Goal: Information Seeking & Learning: Learn about a topic

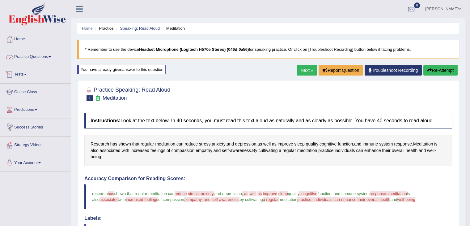
drag, startPoint x: 0, startPoint y: 0, endPoint x: 44, endPoint y: 61, distance: 75.4
click at [44, 61] on link "Practice Questions" at bounding box center [35, 55] width 70 height 15
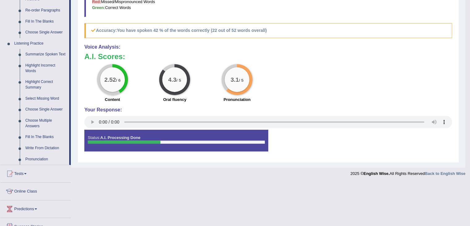
scroll to position [232, 0]
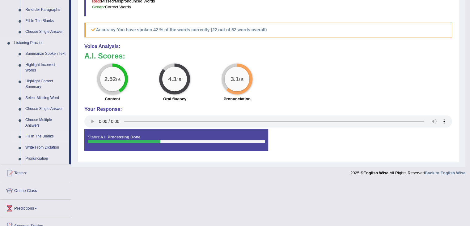
click at [38, 134] on link "Fill In The Blanks" at bounding box center [46, 136] width 47 height 11
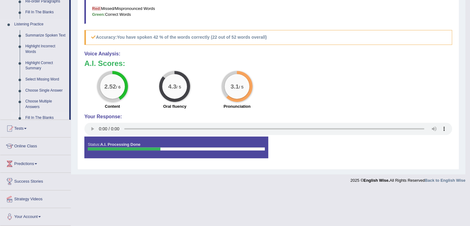
scroll to position [187, 0]
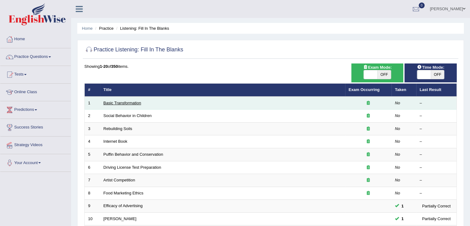
click at [122, 104] on link "Basic Transformation" at bounding box center [123, 102] width 38 height 5
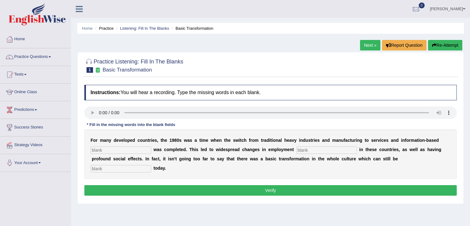
click at [105, 151] on input "text" at bounding box center [121, 149] width 61 height 7
click at [135, 152] on input "text" at bounding box center [121, 149] width 61 height 7
type input "interface"
click at [119, 167] on input "text" at bounding box center [121, 168] width 61 height 7
type input "exit"
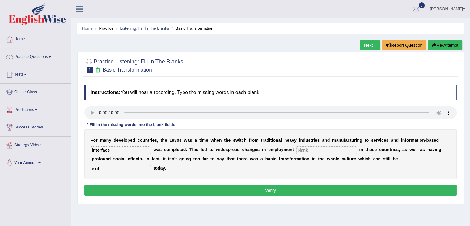
click at [172, 187] on button "Verify" at bounding box center [270, 190] width 372 height 11
click at [327, 150] on input "text" at bounding box center [326, 149] width 61 height 7
type input "rate"
click at [295, 192] on button "Verify" at bounding box center [270, 190] width 372 height 11
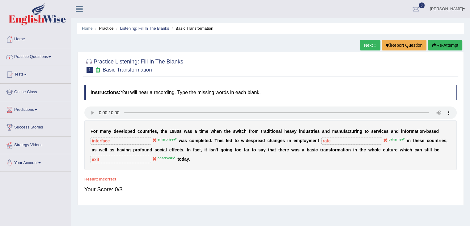
click at [40, 57] on link "Practice Questions" at bounding box center [35, 55] width 70 height 15
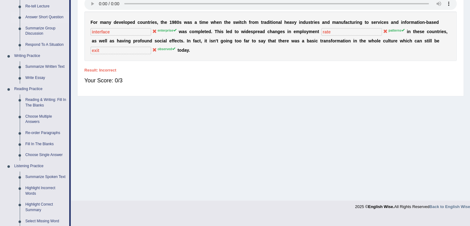
scroll to position [109, 0]
click at [44, 104] on link "Reading & Writing: Fill In The Blanks" at bounding box center [46, 102] width 47 height 16
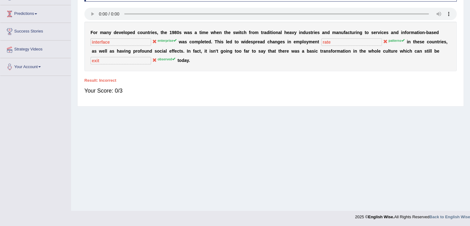
scroll to position [99, 0]
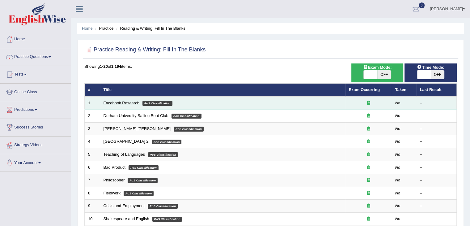
click at [124, 103] on link "Facebook Research" at bounding box center [122, 102] width 36 height 5
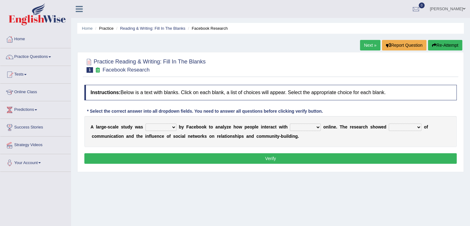
click at [162, 126] on select "surveyed had asked made" at bounding box center [161, 126] width 31 height 7
select select "surveyed"
click at [146, 123] on select "surveyed had asked made" at bounding box center [161, 126] width 31 height 7
click at [298, 128] on select "together all each other another" at bounding box center [305, 126] width 31 height 7
select select "each other"
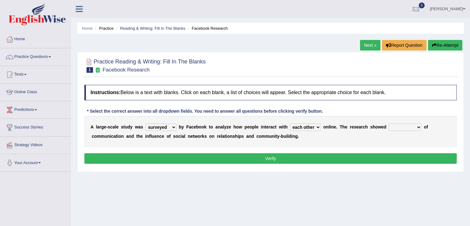
click at [290, 123] on select "together all each other another" at bounding box center [305, 126] width 31 height 7
click at [400, 129] on select "advantages standards fellowships patterns" at bounding box center [405, 126] width 33 height 7
select select "patterns"
click at [389, 123] on select "advantages standards fellowships patterns" at bounding box center [405, 126] width 33 height 7
click at [231, 156] on button "Verify" at bounding box center [270, 158] width 372 height 11
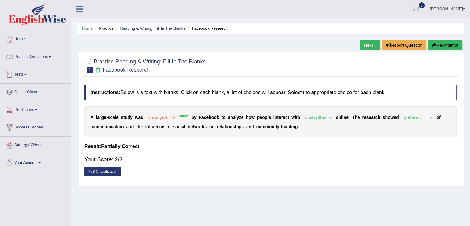
click at [41, 56] on link "Practice Questions" at bounding box center [35, 55] width 70 height 15
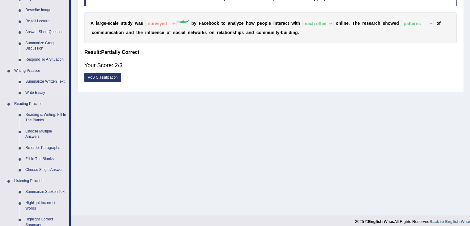
scroll to position [101, 0]
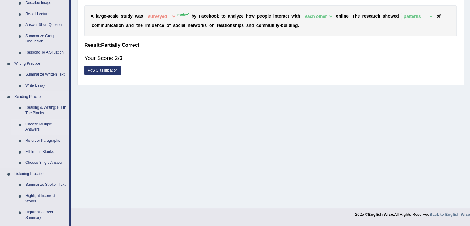
click at [38, 126] on link "Choose Multiple Answers" at bounding box center [46, 127] width 47 height 16
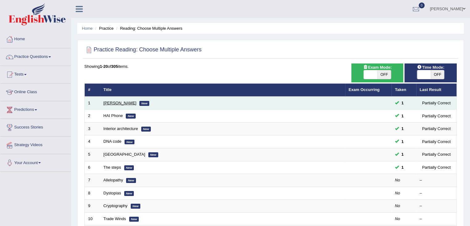
click at [109, 103] on link "[PERSON_NAME]" at bounding box center [120, 102] width 33 height 5
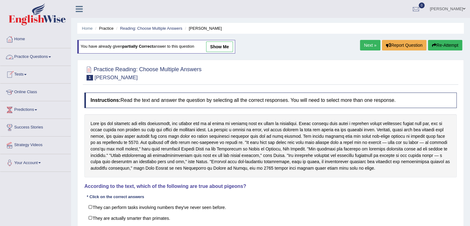
click at [38, 60] on link "Practice Questions" at bounding box center [35, 55] width 70 height 15
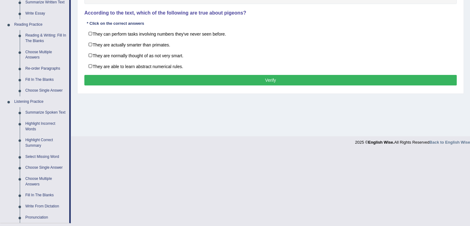
scroll to position [156, 0]
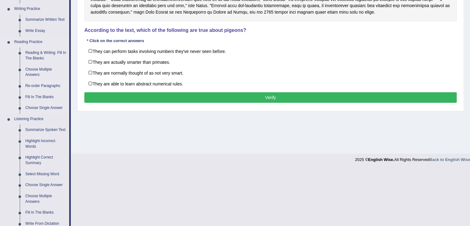
click at [40, 84] on link "Re-order Paragraphs" at bounding box center [46, 85] width 47 height 11
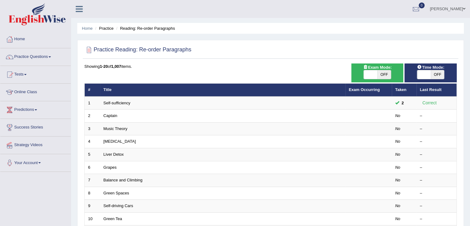
click at [117, 100] on link "Self-sufficiency" at bounding box center [117, 102] width 27 height 5
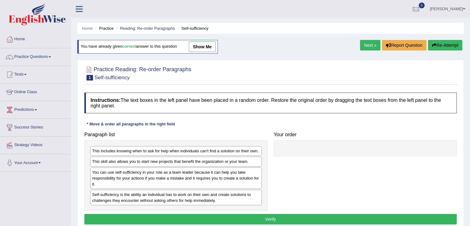
click at [366, 48] on link "Next »" at bounding box center [370, 45] width 20 height 11
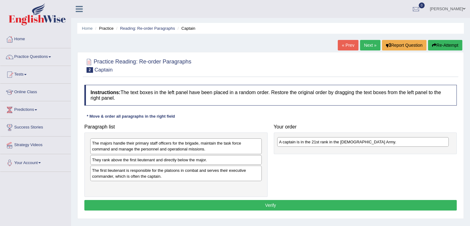
drag, startPoint x: 133, startPoint y: 158, endPoint x: 320, endPoint y: 141, distance: 187.8
click at [320, 141] on div "A captain is in the 21st rank in the US Army." at bounding box center [363, 142] width 172 height 10
click at [155, 143] on div "The majors handle their primary staff officers for the brigade, maintain the ta…" at bounding box center [176, 145] width 172 height 15
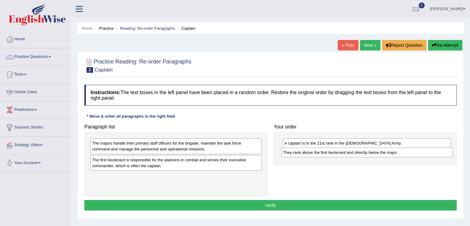
drag, startPoint x: 124, startPoint y: 158, endPoint x: 315, endPoint y: 151, distance: 191.1
click at [315, 151] on div "They rank above the first lieutenant and directly below the major." at bounding box center [367, 152] width 172 height 10
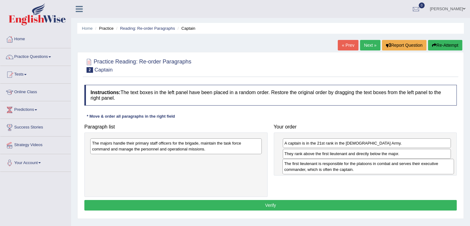
drag, startPoint x: 188, startPoint y: 165, endPoint x: 380, endPoint y: 169, distance: 192.3
click at [380, 169] on div "The first lieutenant is responsible for the platoons in combat and serves their…" at bounding box center [368, 166] width 172 height 15
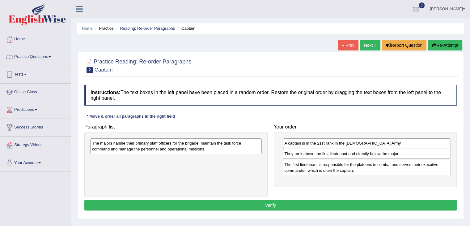
click at [181, 144] on div "The majors handle their primary staff officers for the brigade, maintain the ta…" at bounding box center [176, 145] width 172 height 15
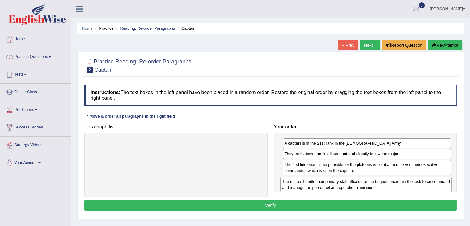
drag, startPoint x: 181, startPoint y: 144, endPoint x: 371, endPoint y: 181, distance: 193.4
click at [371, 181] on div "The majors handle their primary staff officers for the brigade, maintain the ta…" at bounding box center [366, 183] width 172 height 15
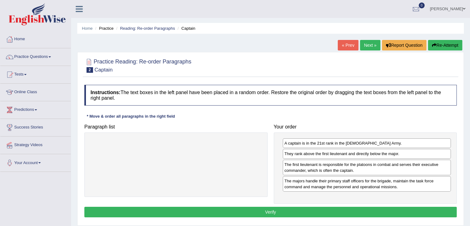
click at [304, 209] on button "Verify" at bounding box center [270, 211] width 372 height 11
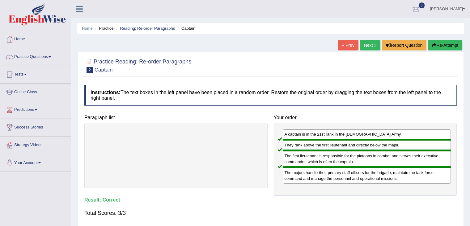
click at [222, 192] on div "Paragraph list Correct order A captain is in the 21st rank in the US Army. They…" at bounding box center [270, 153] width 379 height 83
click at [366, 46] on link "Next »" at bounding box center [370, 45] width 20 height 11
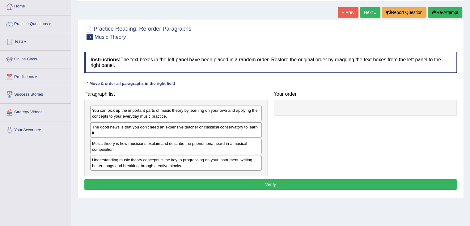
scroll to position [37, 0]
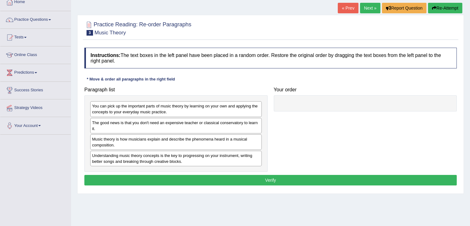
click at [167, 141] on div "Music theory is how musicians explain and describe the phenomena heard in a mus…" at bounding box center [176, 141] width 172 height 15
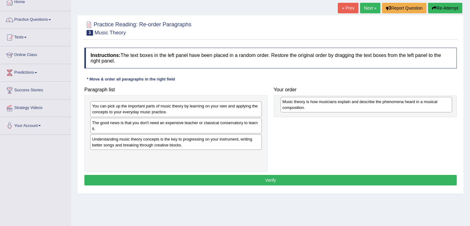
drag, startPoint x: 167, startPoint y: 141, endPoint x: 357, endPoint y: 104, distance: 193.9
click at [357, 104] on div "Music theory is how musicians explain and describe the phenomena heard in a mus…" at bounding box center [367, 104] width 172 height 15
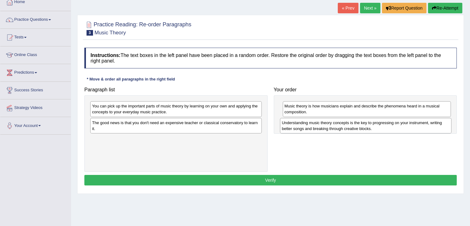
drag, startPoint x: 188, startPoint y: 141, endPoint x: 378, endPoint y: 125, distance: 190.4
click at [378, 125] on div "Understanding music theory concepts is the key to progressing on your instrumen…" at bounding box center [366, 125] width 172 height 15
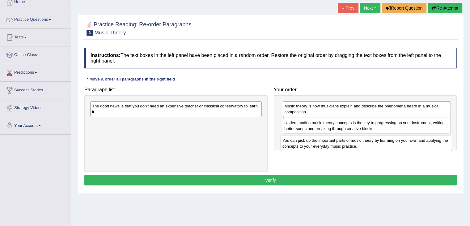
drag, startPoint x: 147, startPoint y: 108, endPoint x: 338, endPoint y: 142, distance: 193.4
click at [338, 142] on div "You can pick up the important parts of music theory by learning on your own and…" at bounding box center [367, 142] width 172 height 15
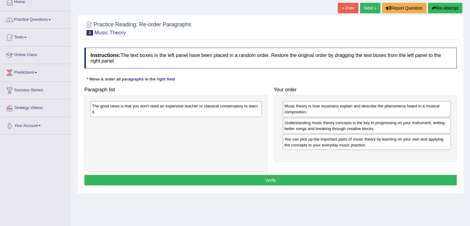
click at [172, 110] on div "The good news is that you don't need an expensive teacher or classical conserva…" at bounding box center [176, 108] width 172 height 15
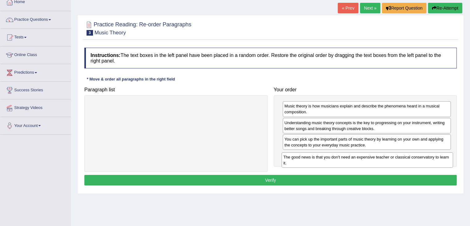
drag, startPoint x: 172, startPoint y: 109, endPoint x: 363, endPoint y: 159, distance: 197.4
click at [363, 159] on div "The good news is that you don't need an expensive teacher or classical conserva…" at bounding box center [368, 159] width 172 height 15
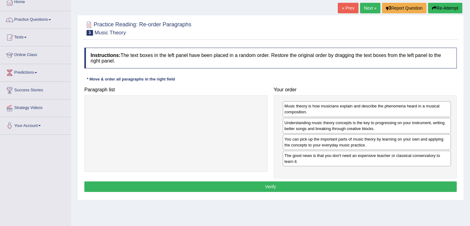
click at [287, 182] on button "Verify" at bounding box center [270, 186] width 372 height 11
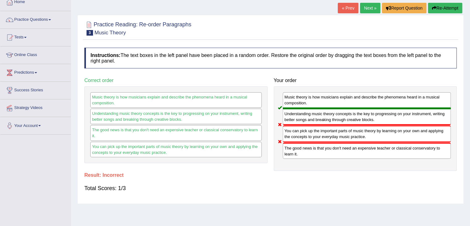
click at [367, 10] on link "Next »" at bounding box center [370, 8] width 20 height 11
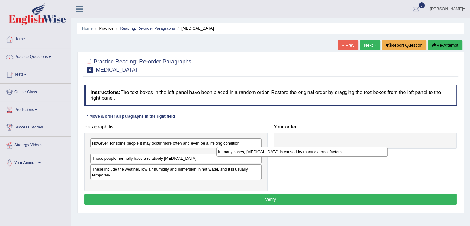
drag, startPoint x: 135, startPoint y: 155, endPoint x: 261, endPoint y: 153, distance: 126.1
click at [261, 153] on div "In many cases, [MEDICAL_DATA] is caused by many external factors." at bounding box center [302, 152] width 172 height 10
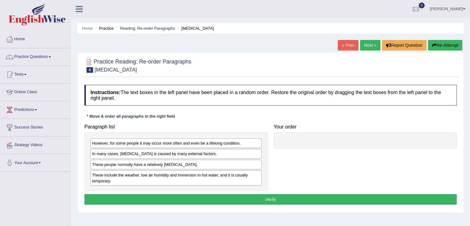
drag, startPoint x: 261, startPoint y: 153, endPoint x: 292, endPoint y: 148, distance: 31.9
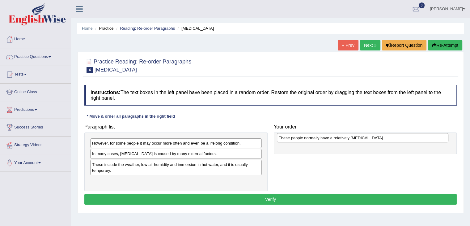
drag, startPoint x: 164, startPoint y: 165, endPoint x: 351, endPoint y: 139, distance: 188.5
click at [351, 139] on div "These people normally have a relatively [MEDICAL_DATA]." at bounding box center [363, 138] width 172 height 10
click at [165, 155] on div "In many cases, [MEDICAL_DATA] is caused by many external factors." at bounding box center [176, 154] width 172 height 10
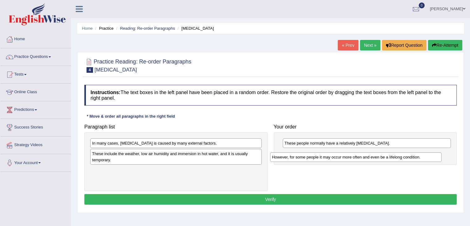
drag, startPoint x: 170, startPoint y: 141, endPoint x: 352, endPoint y: 155, distance: 183.1
click at [352, 155] on div "However, for some people it may occur more often and even be a lifelong conditi…" at bounding box center [356, 157] width 172 height 10
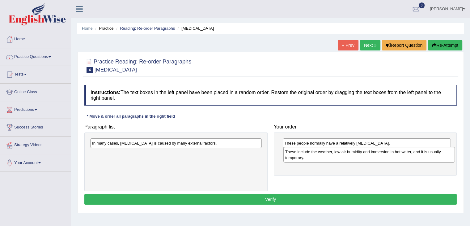
drag, startPoint x: 167, startPoint y: 156, endPoint x: 360, endPoint y: 154, distance: 193.1
click at [360, 154] on div "These include the weather, low air humidity and immersion in hot water, and it …" at bounding box center [369, 154] width 172 height 15
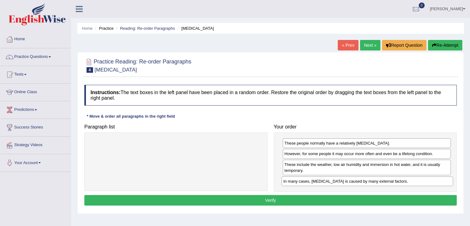
drag, startPoint x: 209, startPoint y: 144, endPoint x: 400, endPoint y: 182, distance: 195.0
click at [400, 182] on div "In many cases, [MEDICAL_DATA] is caused by many external factors." at bounding box center [368, 181] width 172 height 10
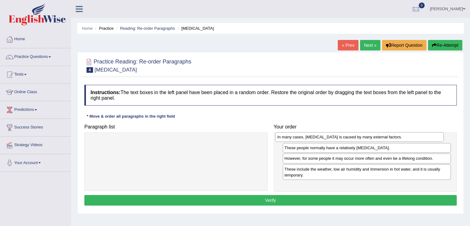
drag, startPoint x: 400, startPoint y: 182, endPoint x: 393, endPoint y: 139, distance: 43.8
click at [393, 139] on div "In many cases, [MEDICAL_DATA] is caused by many external factors." at bounding box center [359, 137] width 168 height 10
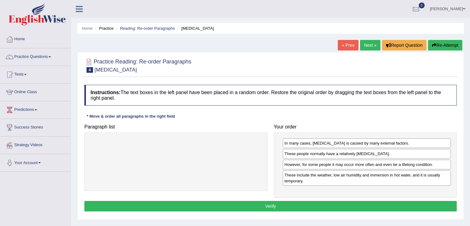
click at [324, 165] on div "However, for some people it may occur more often and even be a lifelong conditi…" at bounding box center [367, 164] width 168 height 10
click button "Verify"
